Goal: Task Accomplishment & Management: Manage account settings

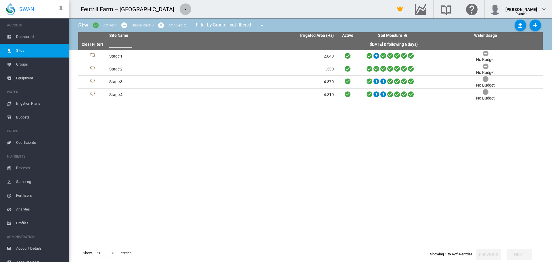
click at [182, 8] on md-icon "icon-menu-down" at bounding box center [185, 9] width 7 height 7
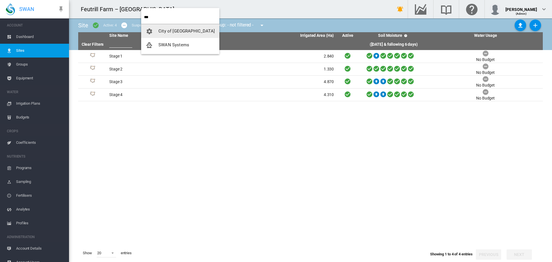
type input "***"
click at [172, 44] on span "SWAN Systems" at bounding box center [173, 44] width 31 height 5
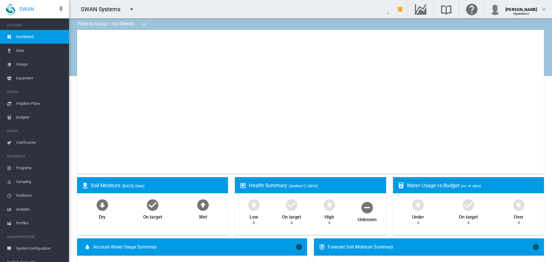
type input "**********"
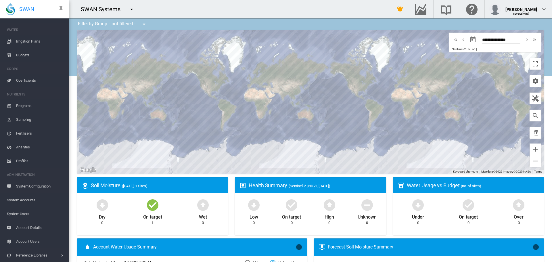
scroll to position [62, 0]
click at [37, 198] on span "System Accounts" at bounding box center [35, 200] width 57 height 14
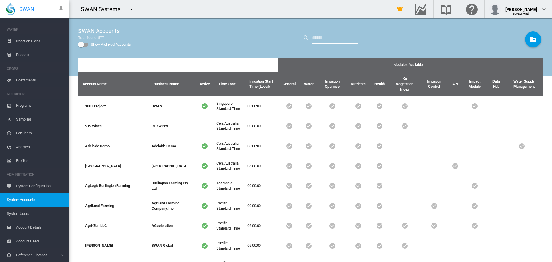
click at [318, 41] on input "text" at bounding box center [335, 37] width 46 height 11
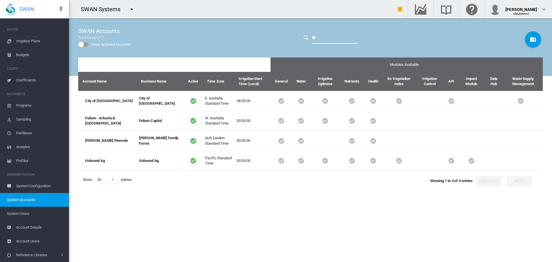
type input "*"
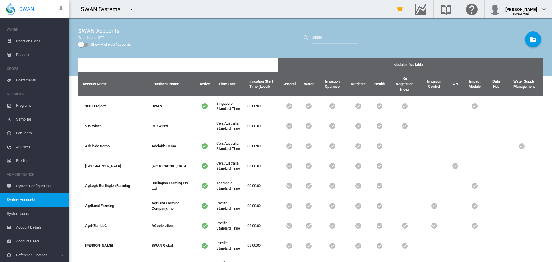
click at [29, 215] on span "System Users" at bounding box center [35, 214] width 57 height 14
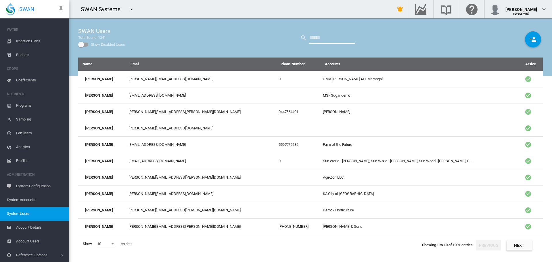
click at [318, 40] on input "text" at bounding box center [332, 37] width 46 height 11
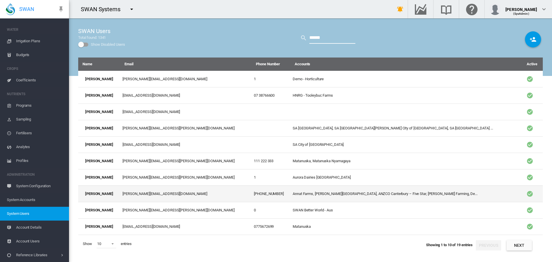
type input "******"
click at [156, 191] on td "[PERSON_NAME][EMAIL_ADDRESS][DOMAIN_NAME]" at bounding box center [185, 193] width 131 height 16
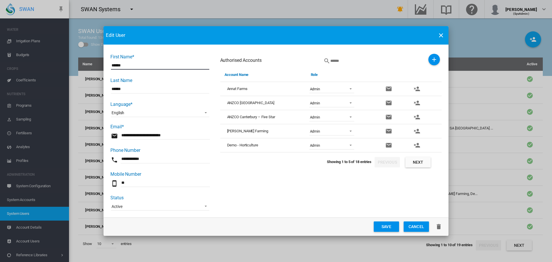
click at [247, 132] on span "[PERSON_NAME] Farming" at bounding box center [247, 131] width 41 height 4
click at [442, 38] on md-icon "icon-close" at bounding box center [440, 35] width 7 height 7
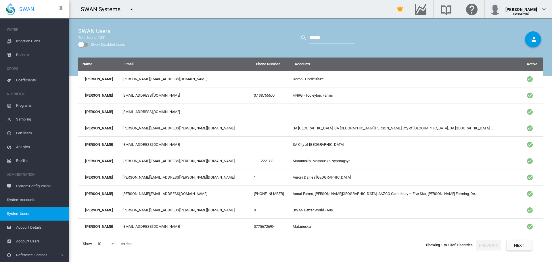
click at [21, 211] on span "System Users" at bounding box center [35, 214] width 57 height 14
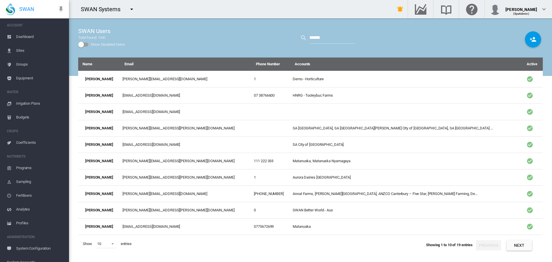
click at [34, 33] on span "Dashboard" at bounding box center [40, 37] width 48 height 14
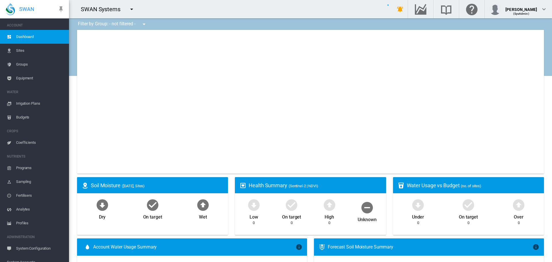
click at [131, 7] on md-icon "icon-menu-down" at bounding box center [131, 9] width 7 height 7
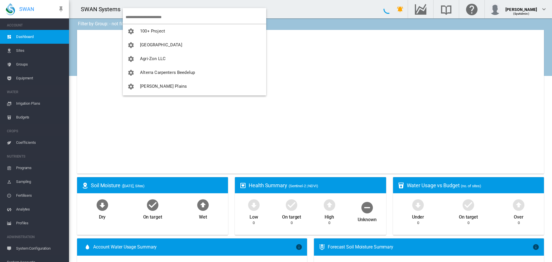
click at [132, 15] on input "search" at bounding box center [196, 17] width 141 height 14
type input "***"
type input "**********"
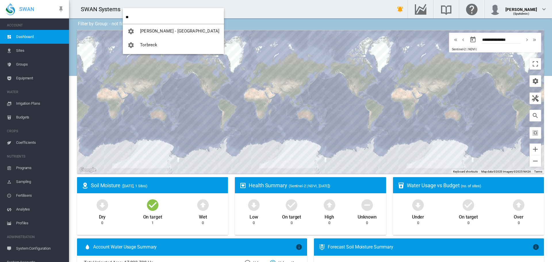
type input "*"
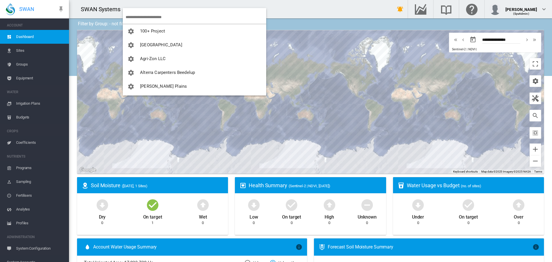
click at [40, 220] on md-backdrop at bounding box center [276, 131] width 552 height 262
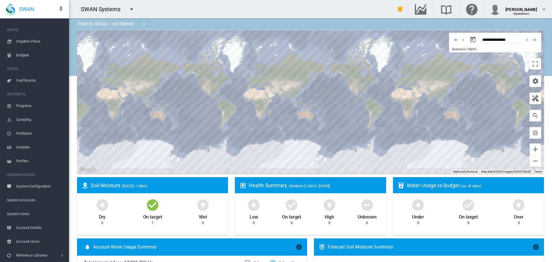
scroll to position [62, 0]
drag, startPoint x: 38, startPoint y: 213, endPoint x: 39, endPoint y: 210, distance: 3.0
click at [38, 213] on span "System Users" at bounding box center [35, 214] width 57 height 14
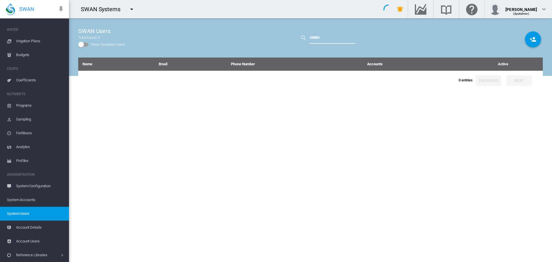
click at [336, 35] on input "text" at bounding box center [332, 37] width 46 height 11
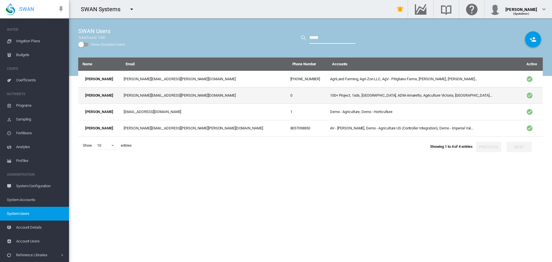
type input "*****"
click at [235, 97] on td "[PERSON_NAME][EMAIL_ADDRESS][PERSON_NAME][DOMAIN_NAME]" at bounding box center [204, 95] width 166 height 16
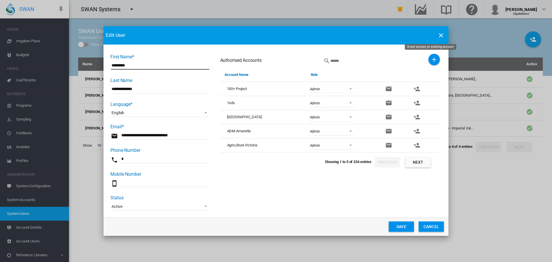
click at [433, 60] on md-icon "icon-plus" at bounding box center [434, 59] width 7 height 7
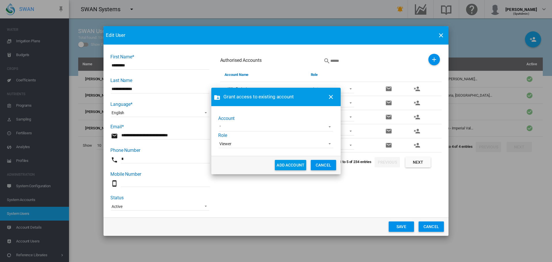
click at [287, 128] on md-select "Adelaide Demo AgLogic Burlington Farming AgriLand Farming [PERSON_NAME] [PERSON…" at bounding box center [276, 127] width 114 height 9
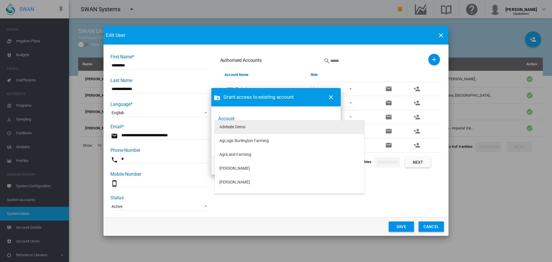
type md-option "[object Object]"
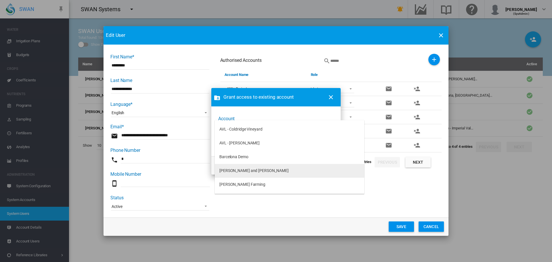
type md-option "[object Object]"
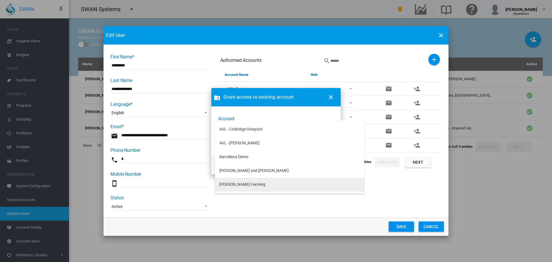
type md-option "[object Object]"
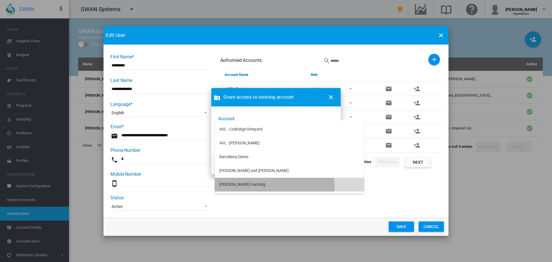
click at [251, 185] on md-option "[PERSON_NAME] Farming" at bounding box center [289, 185] width 149 height 14
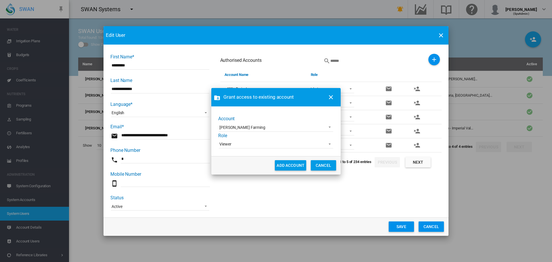
click at [252, 147] on span "Viewer" at bounding box center [271, 144] width 104 height 6
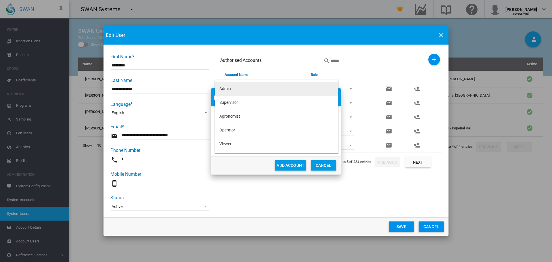
click at [240, 88] on md-option "Admin" at bounding box center [277, 89] width 124 height 14
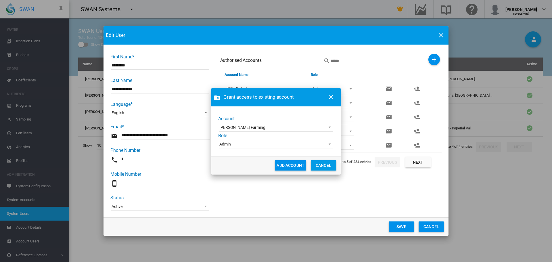
click at [290, 163] on button "ADD ACCOUNT" at bounding box center [290, 165] width 31 height 10
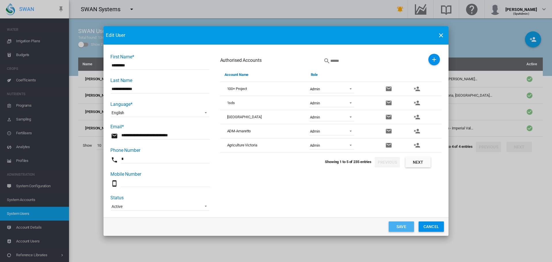
click at [408, 227] on button "Save" at bounding box center [401, 226] width 25 height 10
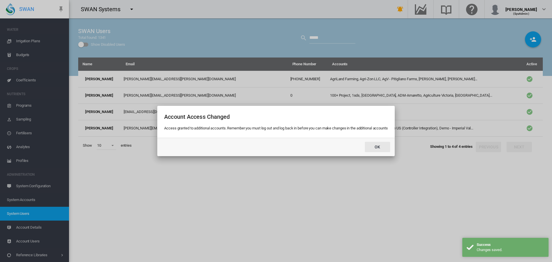
drag, startPoint x: 376, startPoint y: 146, endPoint x: 358, endPoint y: 140, distance: 19.4
click at [376, 144] on button "Ok" at bounding box center [377, 147] width 25 height 10
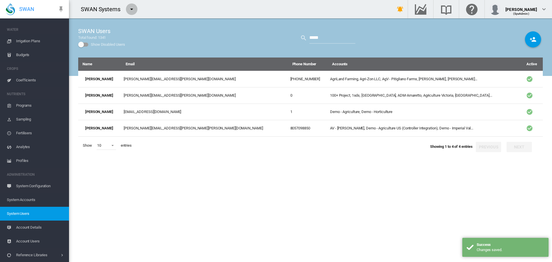
click at [132, 9] on md-icon "icon-menu-down" at bounding box center [131, 9] width 7 height 7
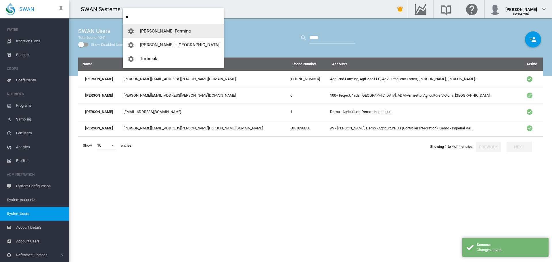
type input "**"
click at [144, 34] on button "[PERSON_NAME] Farming" at bounding box center [173, 31] width 101 height 14
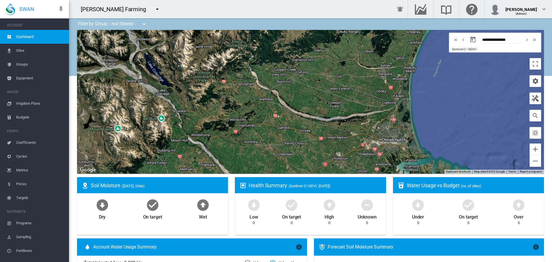
click at [43, 50] on span "Sites" at bounding box center [40, 51] width 48 height 14
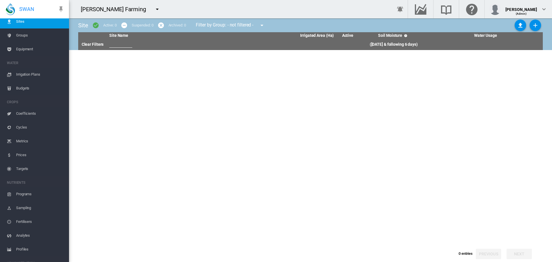
scroll to position [62, 0]
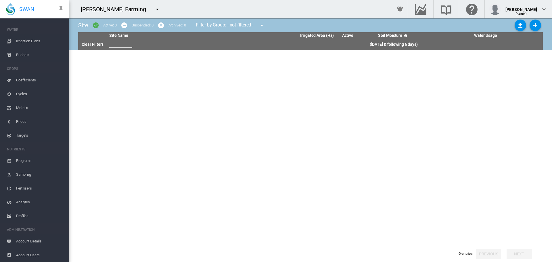
click at [50, 239] on span "Account Details" at bounding box center [40, 241] width 48 height 14
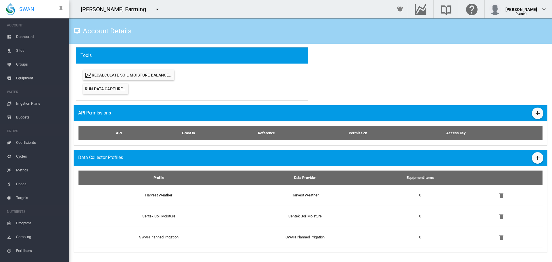
click at [24, 48] on span "Sites" at bounding box center [40, 51] width 48 height 14
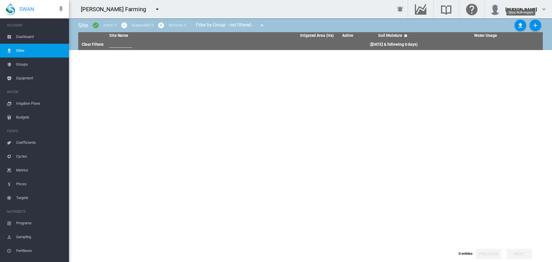
click at [521, 25] on md-icon "icon-upload" at bounding box center [520, 25] width 7 height 7
click at [517, 27] on md-icon "icon-upload" at bounding box center [520, 25] width 7 height 7
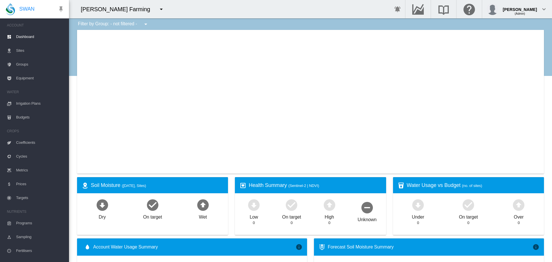
type input "**********"
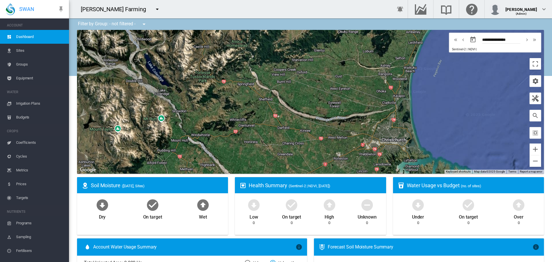
click at [33, 105] on span "Irrigation Plans" at bounding box center [40, 104] width 48 height 14
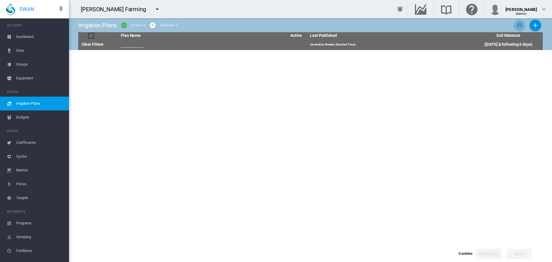
click at [14, 56] on link "Sites" at bounding box center [34, 51] width 69 height 14
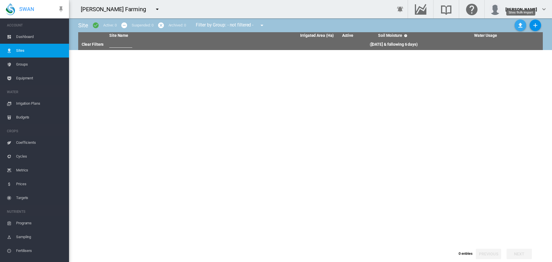
click at [522, 25] on md-icon "icon-upload" at bounding box center [520, 25] width 7 height 7
